Goal: Transaction & Acquisition: Purchase product/service

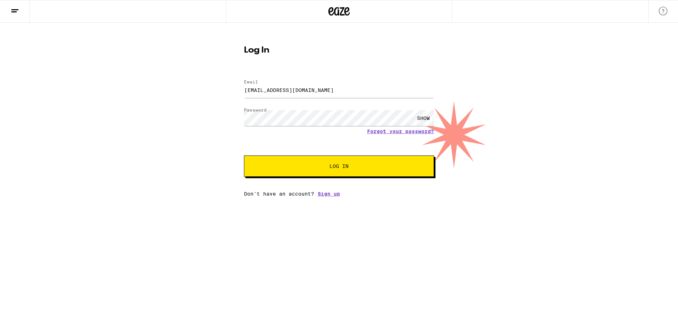
click at [329, 161] on button "Log In" at bounding box center [339, 165] width 190 height 21
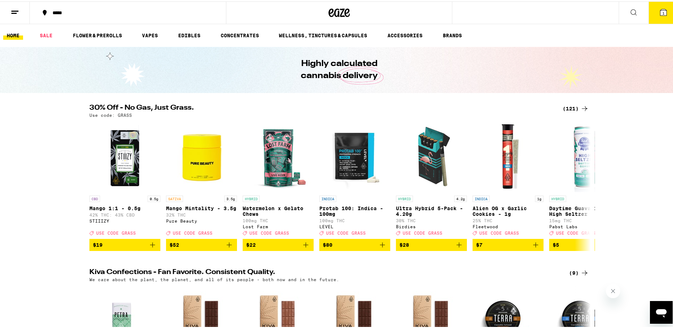
click at [662, 12] on span "1" at bounding box center [663, 12] width 2 height 4
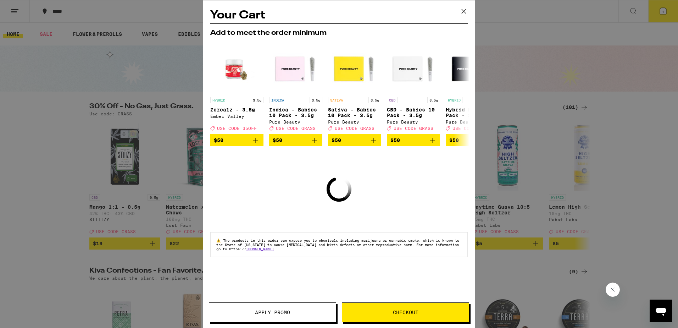
click at [463, 2] on button at bounding box center [464, 11] width 22 height 23
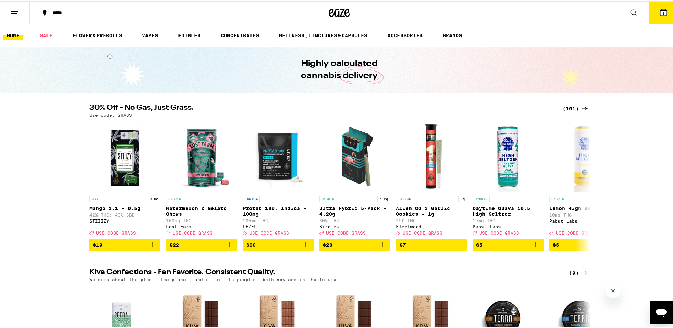
click at [463, 10] on div "Your Cart Add to meet the order minimum HYBRID 3.5g Zerealz - 3.5g Ember Valley…" at bounding box center [339, 164] width 678 height 328
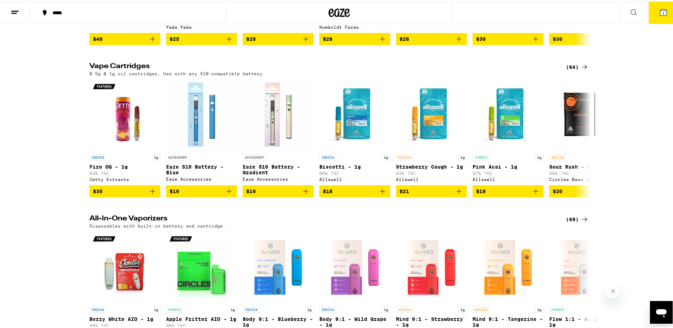
scroll to position [851, 0]
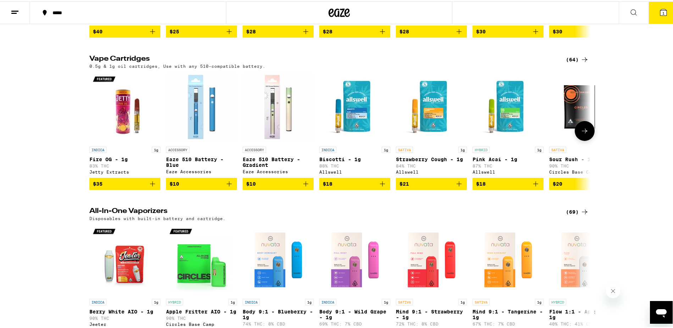
click at [582, 134] on icon at bounding box center [584, 129] width 9 height 9
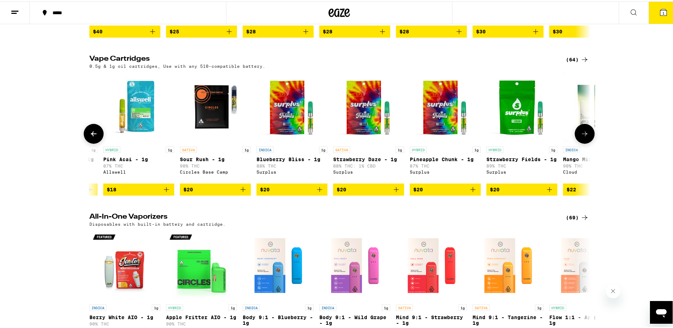
scroll to position [0, 422]
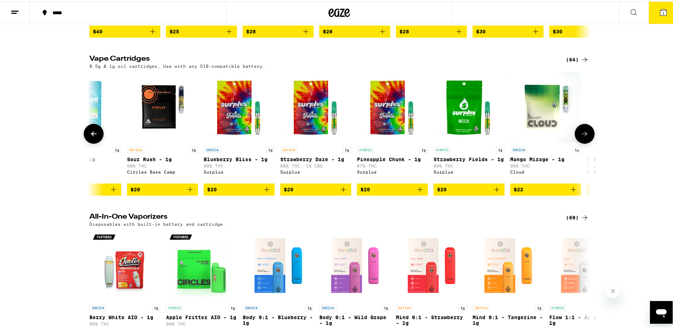
click at [582, 137] on icon at bounding box center [584, 132] width 9 height 9
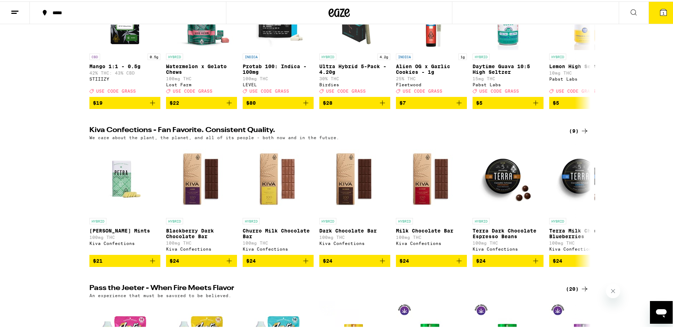
scroll to position [0, 0]
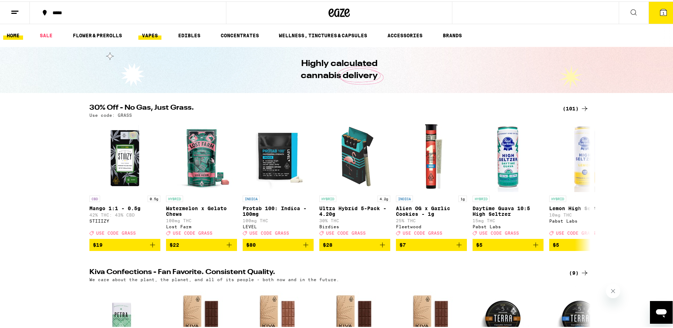
click at [144, 37] on link "VAPES" at bounding box center [149, 34] width 23 height 9
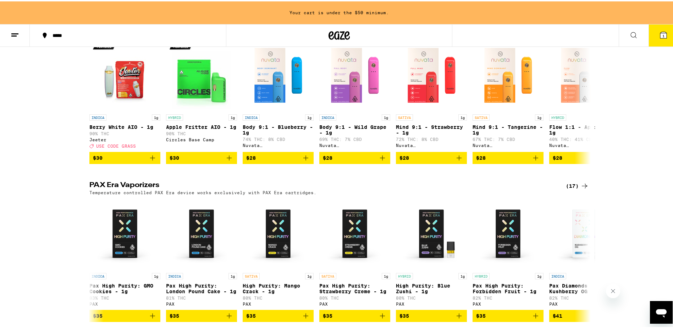
scroll to position [71, 0]
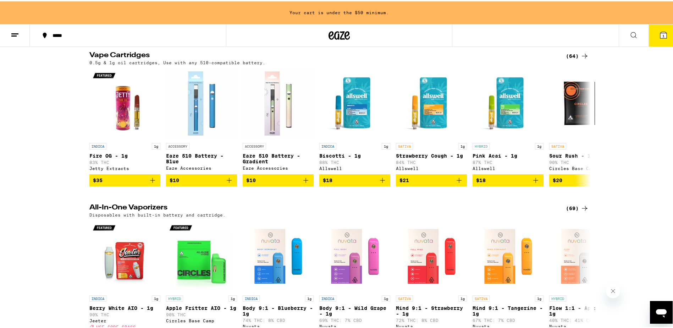
click at [571, 56] on div "(64)" at bounding box center [577, 54] width 23 height 9
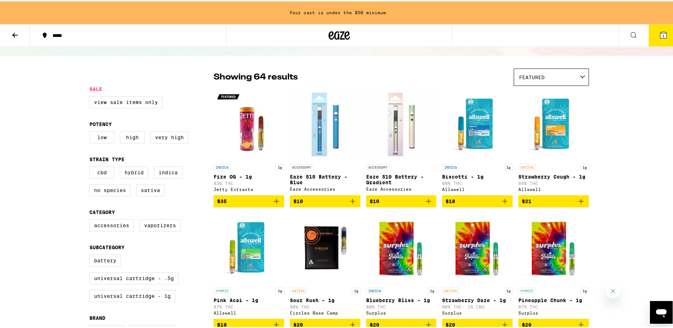
scroll to position [35, 0]
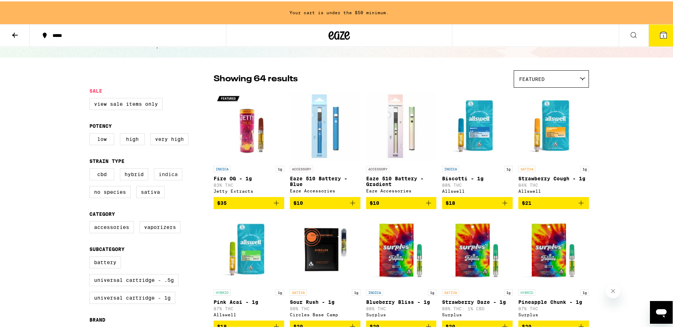
click at [164, 174] on label "Indica" at bounding box center [168, 173] width 28 height 12
click at [91, 168] on input "Indica" at bounding box center [91, 168] width 0 height 0
checkbox input "true"
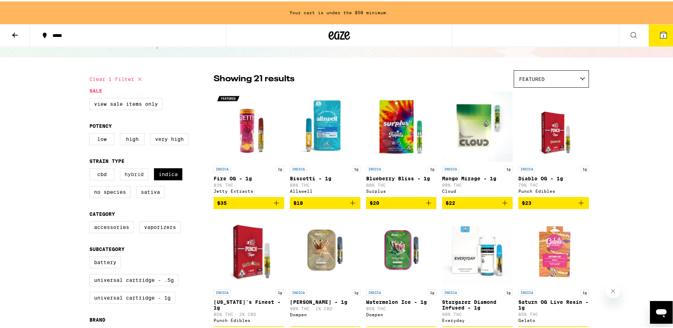
click at [132, 179] on label "Hybrid" at bounding box center [134, 173] width 28 height 12
click at [91, 168] on input "Hybrid" at bounding box center [91, 168] width 0 height 0
checkbox input "true"
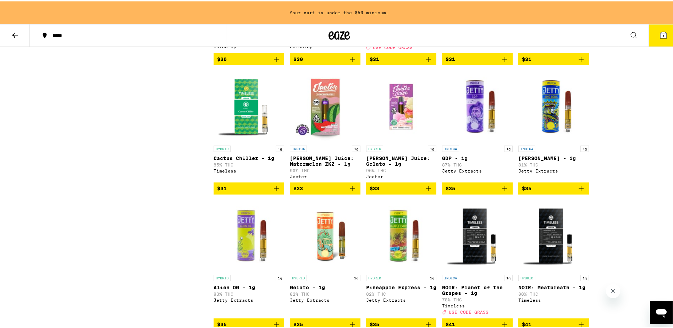
scroll to position [655, 0]
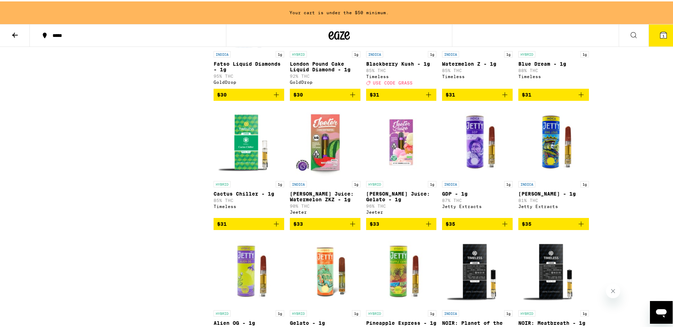
click at [577, 227] on icon "Add to bag" at bounding box center [581, 222] width 9 height 9
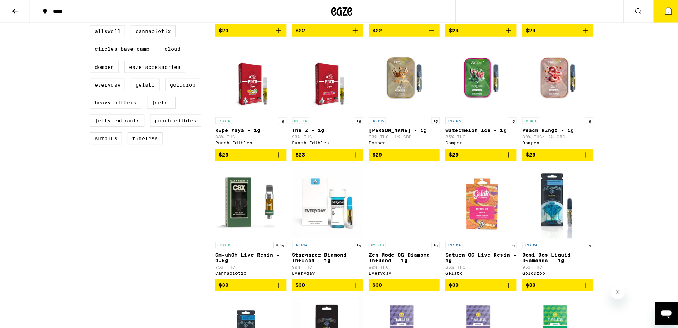
scroll to position [242, 0]
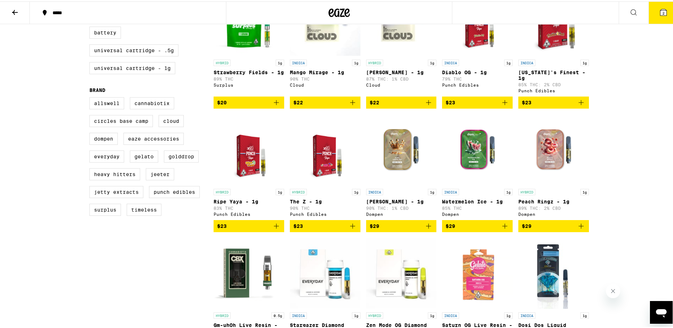
click at [660, 7] on icon at bounding box center [663, 11] width 9 height 9
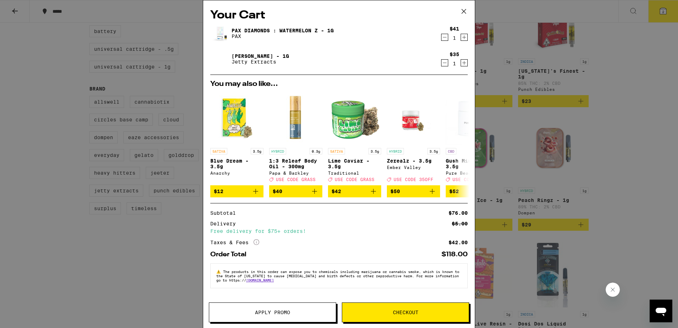
click at [446, 40] on icon "Decrement" at bounding box center [444, 37] width 6 height 9
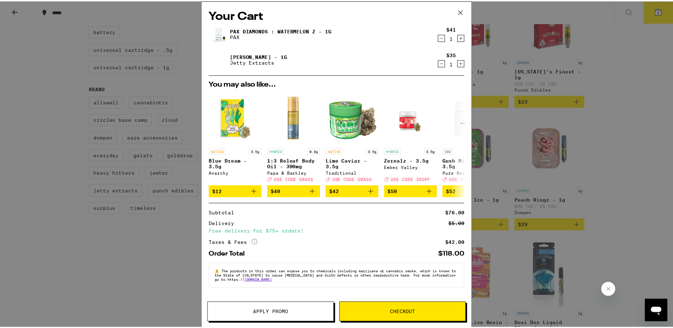
scroll to position [265, 0]
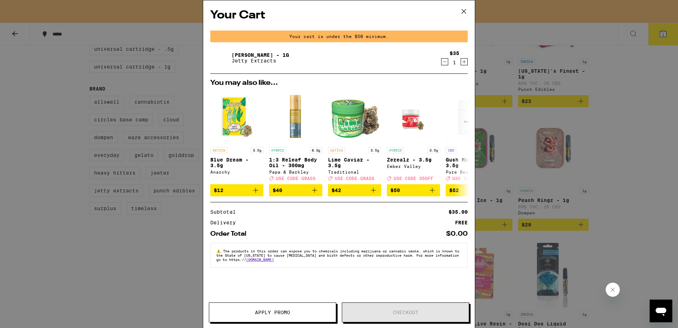
drag, startPoint x: 679, startPoint y: 137, endPoint x: 630, endPoint y: 156, distance: 52.3
click at [630, 156] on div "Your Cart Your cart is under the $50 minimum. [PERSON_NAME] - 1g Jetty Extracts…" at bounding box center [339, 164] width 678 height 328
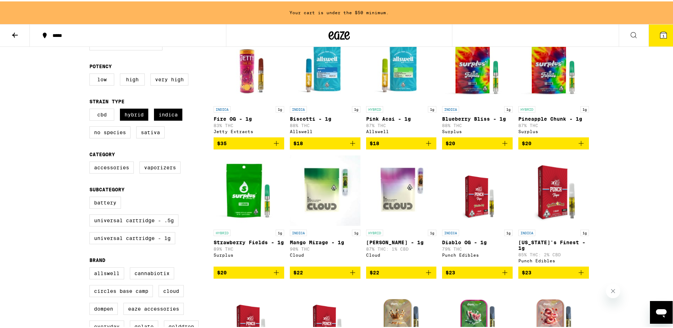
scroll to position [17, 0]
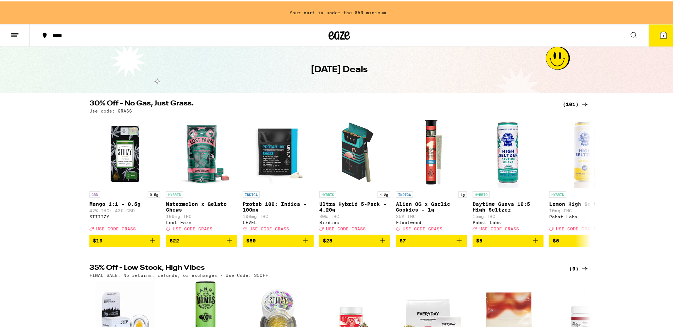
scroll to position [35, 0]
